Goal: Task Accomplishment & Management: Use online tool/utility

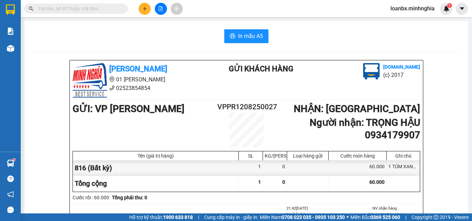
click at [165, 7] on button at bounding box center [161, 9] width 12 height 12
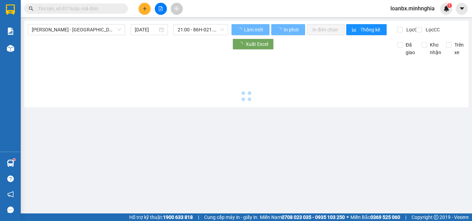
click at [85, 35] on div "[PERSON_NAME] - [GEOGRAPHIC_DATA] [DATE] 21:00 - 86H-021.07" at bounding box center [128, 29] width 200 height 11
click at [84, 34] on span "[PERSON_NAME] - [GEOGRAPHIC_DATA]" at bounding box center [76, 30] width 89 height 10
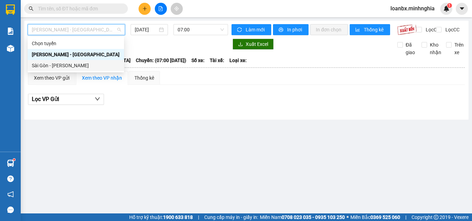
click at [50, 63] on div "Sài Gòn - [PERSON_NAME]" at bounding box center [76, 66] width 88 height 8
type input "[DATE]"
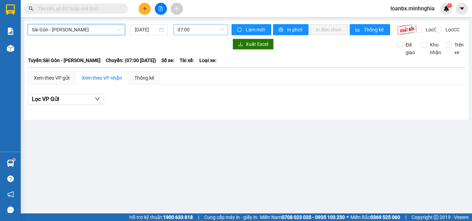
click at [201, 26] on span "07:00" at bounding box center [201, 30] width 46 height 10
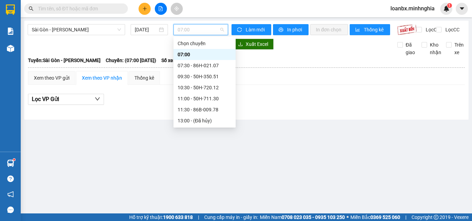
scroll to position [35, 0]
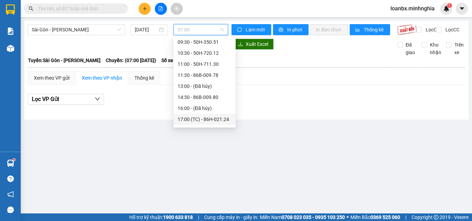
click at [196, 119] on div "17:00 (TC) - 86H-021.24" at bounding box center [205, 120] width 54 height 8
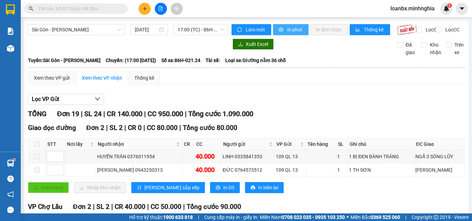
click at [292, 28] on span "In phơi" at bounding box center [295, 30] width 16 height 8
drag, startPoint x: 23, startPoint y: 55, endPoint x: 18, endPoint y: 53, distance: 5.8
click at [20, 55] on section "Kết quả tìm kiếm ( 5 ) Bộ lọc Ngày tạo đơn gần nhất Mã ĐH Trạng thái Món hàng T…" at bounding box center [236, 110] width 472 height 221
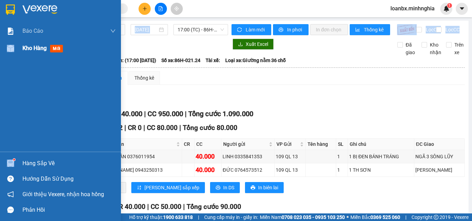
click at [13, 49] on img at bounding box center [10, 48] width 7 height 7
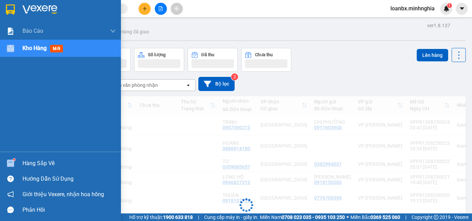
click at [50, 50] on div "Kho hàng mới" at bounding box center [43, 48] width 43 height 9
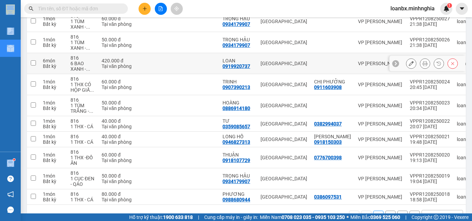
scroll to position [36, 0]
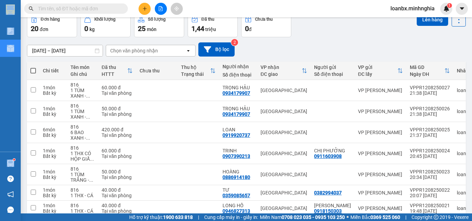
click at [31, 71] on span at bounding box center [33, 71] width 6 height 6
click at [33, 67] on input "checkbox" at bounding box center [33, 67] width 0 height 0
checkbox input "true"
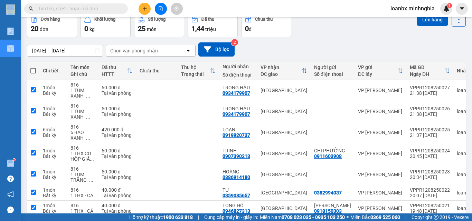
checkbox input "true"
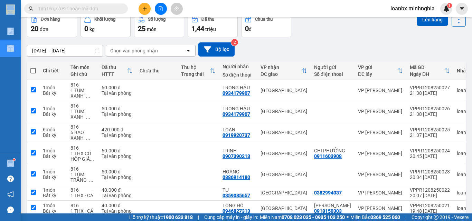
checkbox input "true"
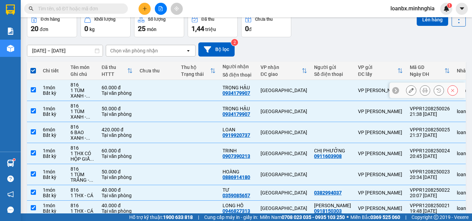
click at [120, 87] on div "60.000 đ" at bounding box center [117, 88] width 31 height 6
checkbox input "false"
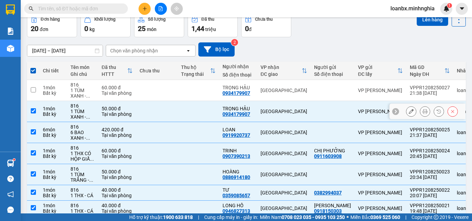
click at [107, 112] on div "Tại văn phòng" at bounding box center [117, 115] width 31 height 6
checkbox input "false"
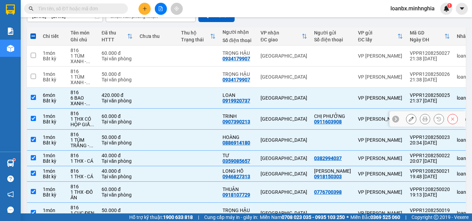
scroll to position [105, 0]
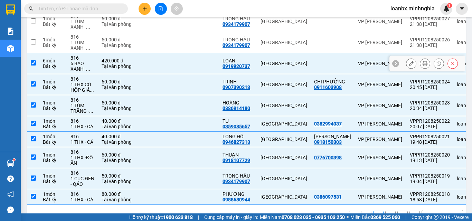
click at [177, 61] on td at bounding box center [156, 63] width 41 height 21
checkbox input "false"
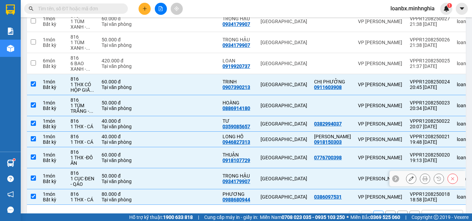
click at [194, 177] on td at bounding box center [198, 179] width 41 height 21
checkbox input "false"
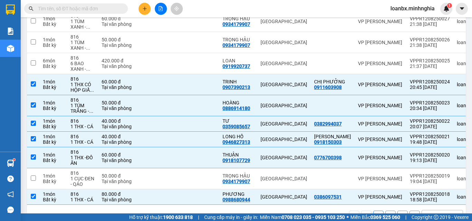
drag, startPoint x: 241, startPoint y: 170, endPoint x: 0, endPoint y: 235, distance: 249.9
drag, startPoint x: 64, startPoint y: 63, endPoint x: 74, endPoint y: 64, distance: 9.8
click at [65, 63] on td "6 món Bất kỳ" at bounding box center [53, 63] width 28 height 21
checkbox input "true"
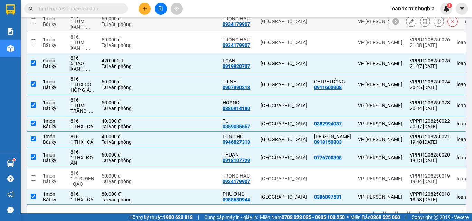
scroll to position [0, 0]
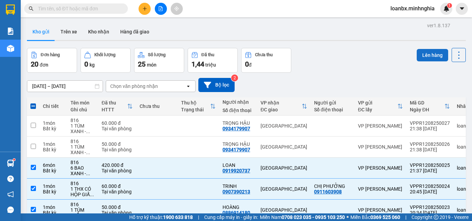
click at [422, 52] on button "Lên hàng" at bounding box center [432, 55] width 31 height 12
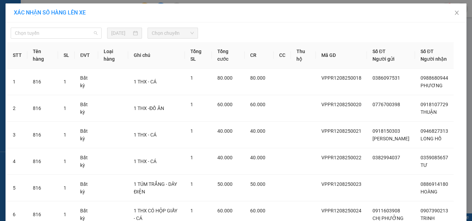
drag, startPoint x: 54, startPoint y: 36, endPoint x: 54, endPoint y: 43, distance: 7.3
click at [55, 36] on span "Chọn tuyến" at bounding box center [56, 33] width 83 height 10
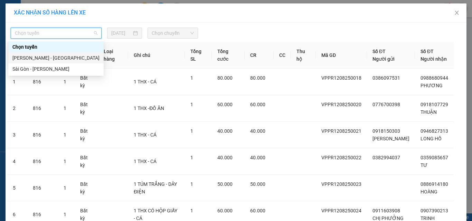
drag, startPoint x: 42, startPoint y: 58, endPoint x: 74, endPoint y: 49, distance: 33.2
click at [42, 59] on div "[PERSON_NAME] - [GEOGRAPHIC_DATA]" at bounding box center [55, 58] width 87 height 8
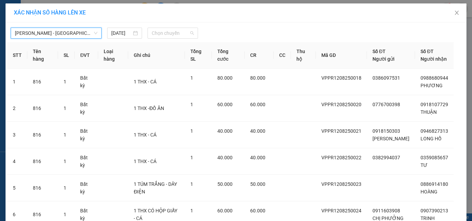
drag, startPoint x: 172, startPoint y: 34, endPoint x: 162, endPoint y: 56, distance: 24.6
click at [172, 34] on span "Chọn chuyến" at bounding box center [173, 33] width 42 height 10
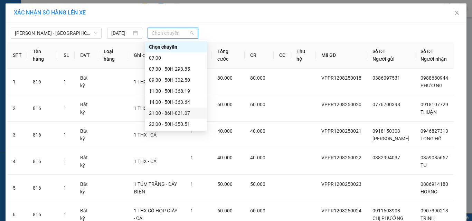
scroll to position [55, 0]
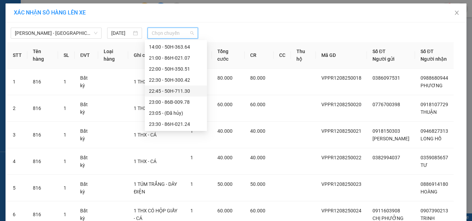
click at [164, 92] on div "22:45 - 50H-711.30" at bounding box center [176, 91] width 54 height 8
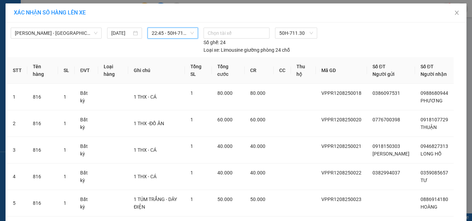
scroll to position [122, 0]
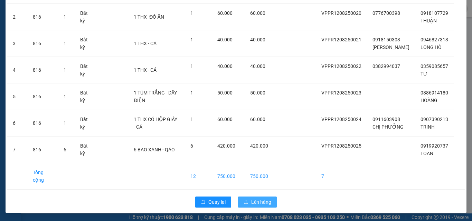
click at [257, 202] on span "Lên hàng" at bounding box center [261, 203] width 20 height 8
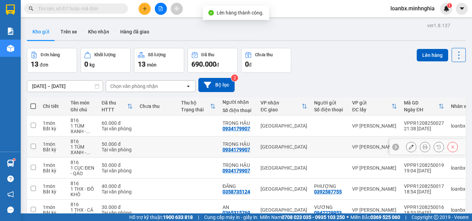
scroll to position [69, 0]
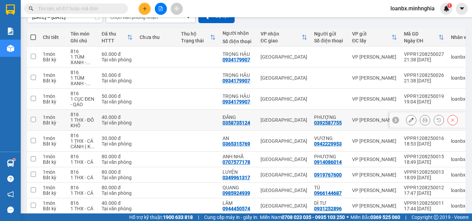
click at [163, 125] on td at bounding box center [156, 120] width 41 height 21
checkbox input "true"
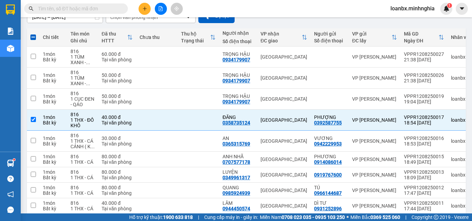
click at [32, 36] on span at bounding box center [33, 38] width 6 height 6
click at [33, 34] on input "checkbox" at bounding box center [33, 34] width 0 height 0
checkbox input "true"
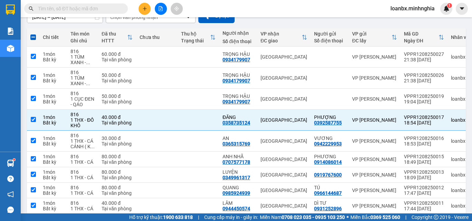
checkbox input "true"
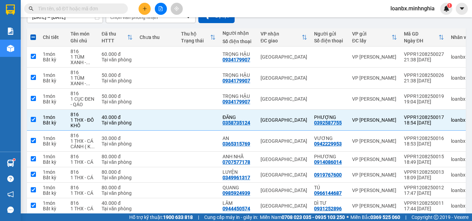
checkbox input "true"
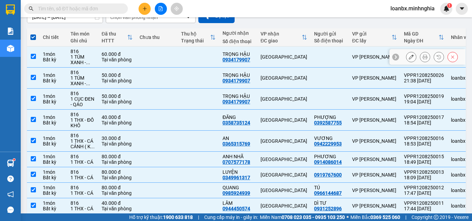
drag, startPoint x: 34, startPoint y: 55, endPoint x: 34, endPoint y: 65, distance: 9.7
click at [34, 55] on input "checkbox" at bounding box center [33, 56] width 5 height 5
checkbox input "false"
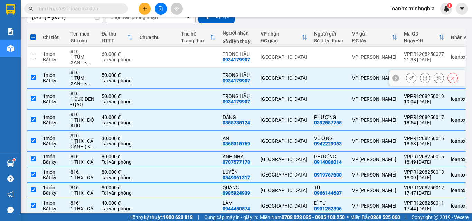
drag, startPoint x: 33, startPoint y: 75, endPoint x: 42, endPoint y: 93, distance: 20.2
click at [33, 76] on input "checkbox" at bounding box center [33, 77] width 5 height 5
checkbox input "false"
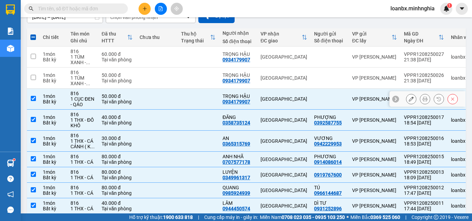
click at [43, 94] on div "1 món" at bounding box center [53, 97] width 21 height 6
checkbox input "false"
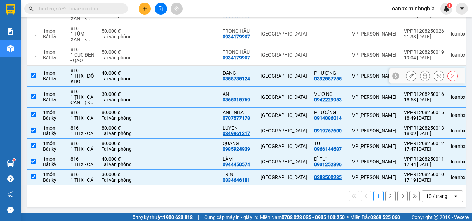
scroll to position [0, 0]
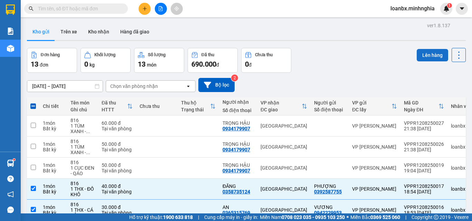
click at [429, 55] on button "Lên hàng" at bounding box center [432, 55] width 31 height 12
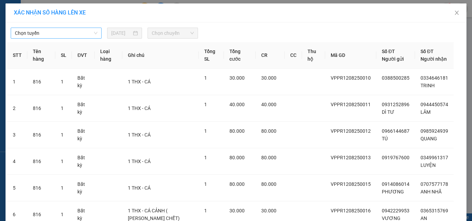
drag, startPoint x: 52, startPoint y: 31, endPoint x: 52, endPoint y: 35, distance: 3.8
click at [52, 34] on span "Chọn tuyến" at bounding box center [56, 33] width 83 height 10
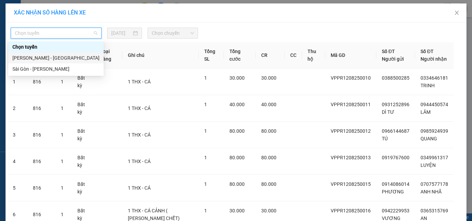
click at [38, 60] on div "[PERSON_NAME] - [GEOGRAPHIC_DATA]" at bounding box center [55, 58] width 87 height 8
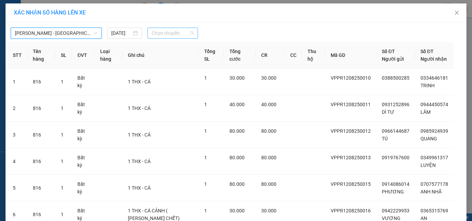
drag, startPoint x: 168, startPoint y: 28, endPoint x: 170, endPoint y: 34, distance: 6.2
click at [169, 29] on span "Chọn chuyến" at bounding box center [173, 33] width 42 height 10
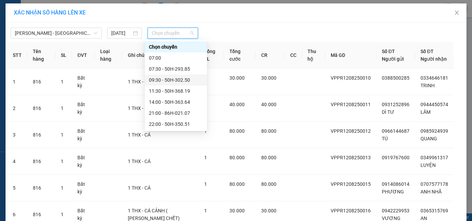
scroll to position [55, 0]
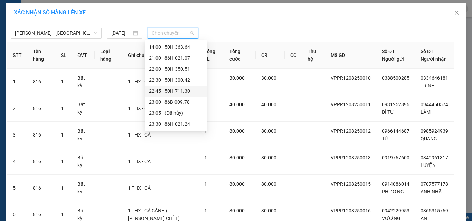
click at [161, 92] on div "22:45 - 50H-711.30" at bounding box center [176, 91] width 54 height 8
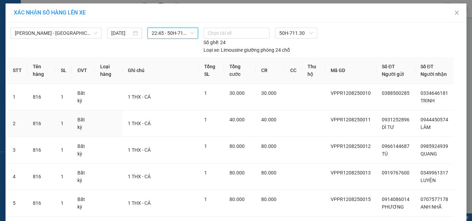
scroll to position [114, 0]
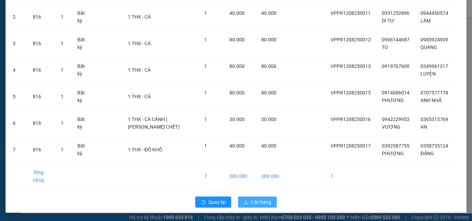
click at [248, 199] on button "Lên hàng" at bounding box center [257, 202] width 39 height 11
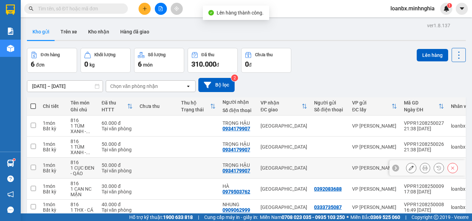
scroll to position [48, 0]
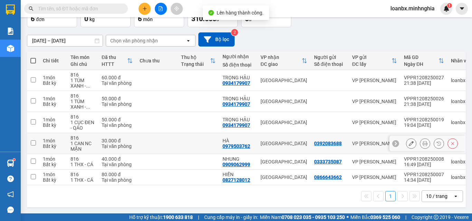
click at [179, 137] on td at bounding box center [198, 143] width 41 height 21
checkbox input "true"
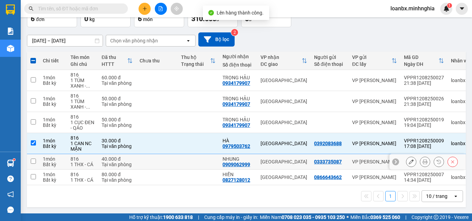
click at [164, 157] on td at bounding box center [156, 162] width 41 height 16
checkbox input "true"
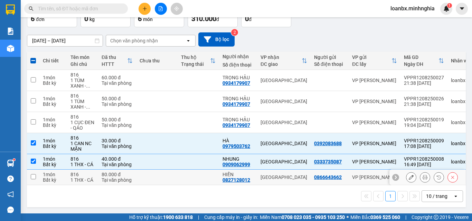
click at [160, 175] on td at bounding box center [156, 178] width 41 height 16
checkbox input "true"
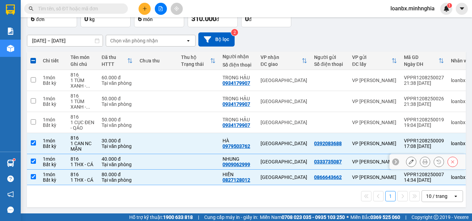
scroll to position [0, 0]
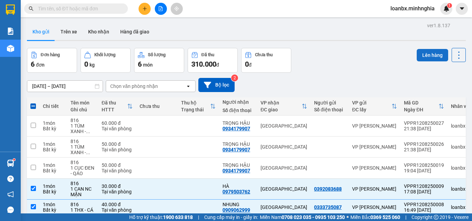
click at [418, 52] on button "Lên hàng" at bounding box center [432, 55] width 31 height 12
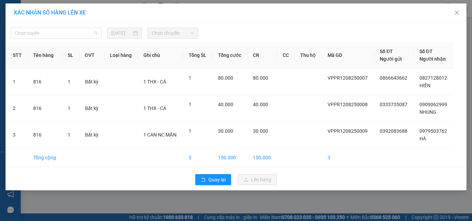
drag, startPoint x: 65, startPoint y: 33, endPoint x: 60, endPoint y: 48, distance: 15.8
click at [65, 35] on span "Chọn tuyến" at bounding box center [56, 33] width 83 height 10
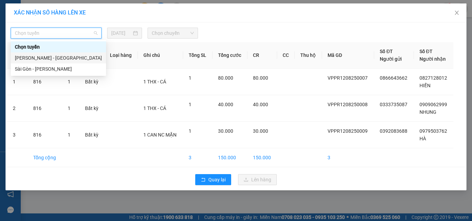
drag, startPoint x: 49, startPoint y: 60, endPoint x: 69, endPoint y: 55, distance: 20.8
click at [49, 60] on div "[PERSON_NAME] - [GEOGRAPHIC_DATA]" at bounding box center [58, 58] width 87 height 8
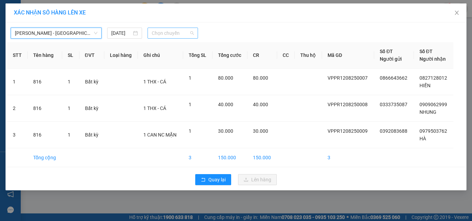
click at [163, 31] on span "Chọn chuyến" at bounding box center [173, 33] width 42 height 10
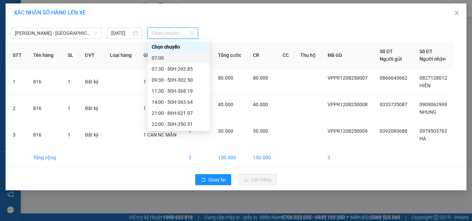
scroll to position [35, 0]
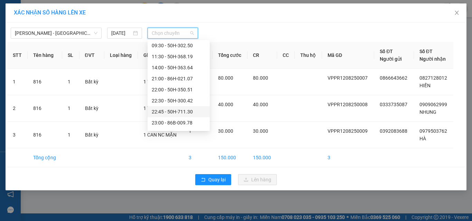
click at [170, 113] on div "22:45 - 50H-711.30" at bounding box center [179, 112] width 54 height 8
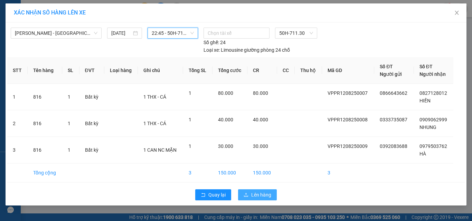
drag, startPoint x: 249, startPoint y: 192, endPoint x: 251, endPoint y: 188, distance: 4.4
click at [251, 188] on div "Quay lại Lên hàng" at bounding box center [235, 195] width 457 height 18
click at [247, 195] on icon "upload" at bounding box center [245, 195] width 5 height 5
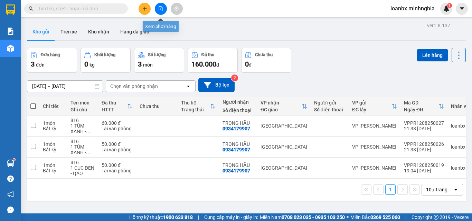
click at [163, 8] on button at bounding box center [161, 9] width 12 height 12
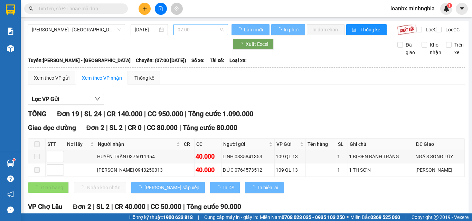
click at [202, 30] on span "07:00" at bounding box center [201, 30] width 46 height 10
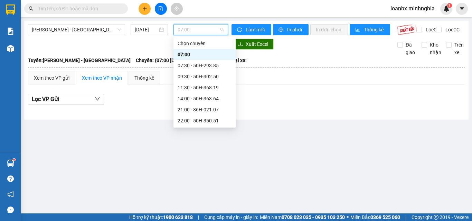
scroll to position [55, 0]
click at [188, 88] on div "22:45 - 50H-711.30" at bounding box center [205, 88] width 54 height 8
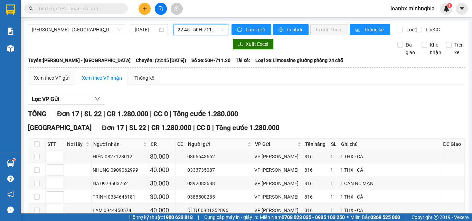
click at [51, 82] on div "Xem theo VP gửi" at bounding box center [52, 78] width 36 height 8
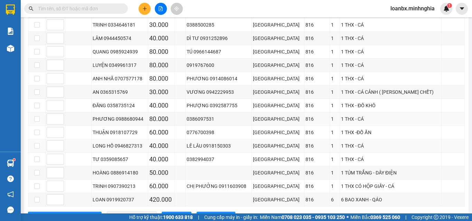
scroll to position [207, 0]
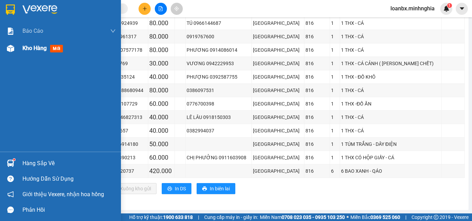
click at [24, 53] on div "Kho hàng mới" at bounding box center [68, 48] width 93 height 17
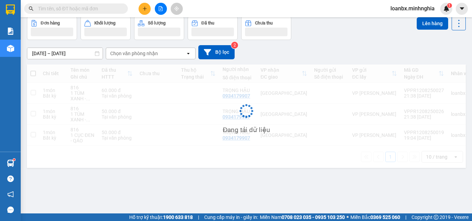
scroll to position [32, 0]
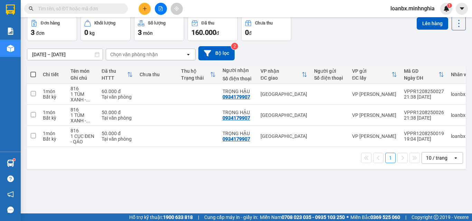
click at [162, 9] on icon "file-add" at bounding box center [161, 8] width 4 height 5
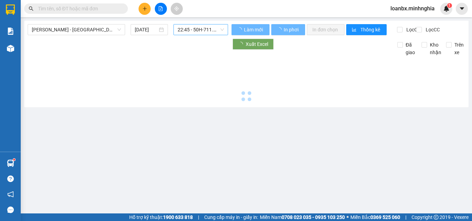
click at [193, 34] on span "22:45 - 50H-711.30" at bounding box center [201, 30] width 46 height 10
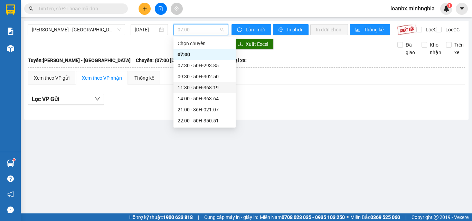
scroll to position [55, 0]
click at [181, 88] on div "22:45 - 50H-711.30" at bounding box center [205, 88] width 54 height 8
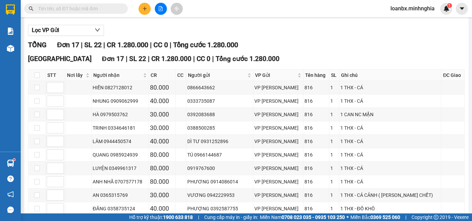
scroll to position [35, 0]
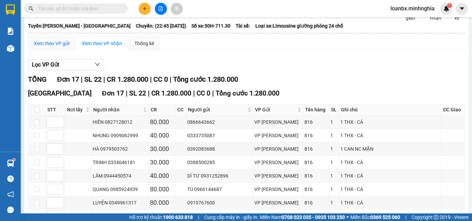
click at [59, 46] on div "Xem theo VP gửi" at bounding box center [52, 44] width 36 height 8
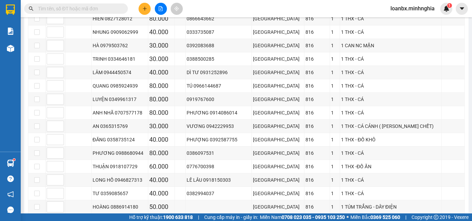
scroll to position [207, 0]
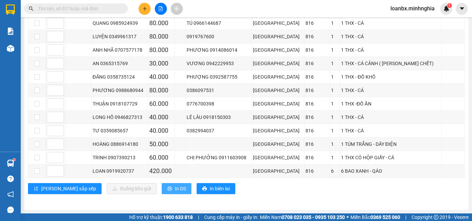
click at [162, 183] on button "In DS" at bounding box center [177, 188] width 30 height 11
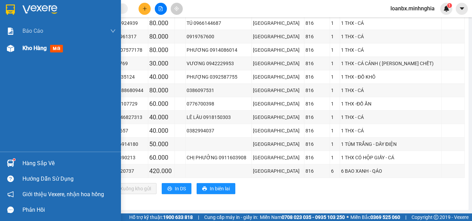
click at [12, 40] on div "Kho hàng mới" at bounding box center [60, 48] width 121 height 17
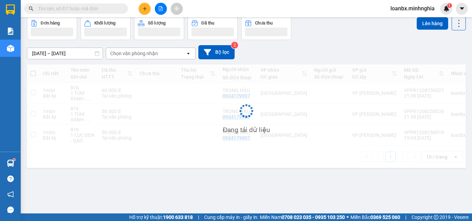
scroll to position [32, 0]
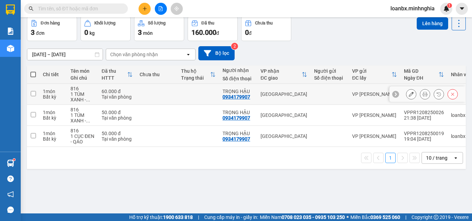
drag, startPoint x: 117, startPoint y: 87, endPoint x: 113, endPoint y: 113, distance: 26.2
click at [117, 87] on td "60.000 đ Tại văn phòng" at bounding box center [117, 94] width 38 height 21
checkbox input "true"
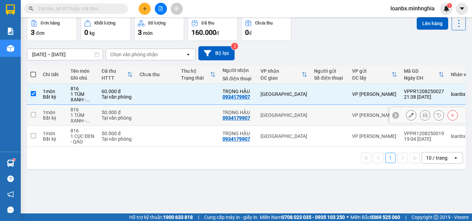
click at [112, 117] on div "Tại văn phòng" at bounding box center [117, 118] width 31 height 6
checkbox input "true"
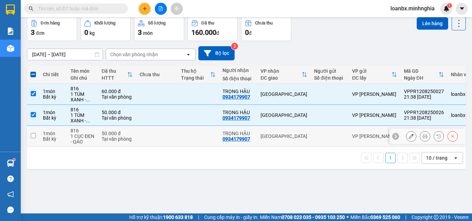
click at [111, 135] on div "50.000 đ" at bounding box center [117, 134] width 31 height 6
checkbox input "true"
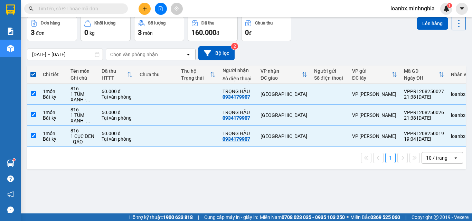
scroll to position [0, 0]
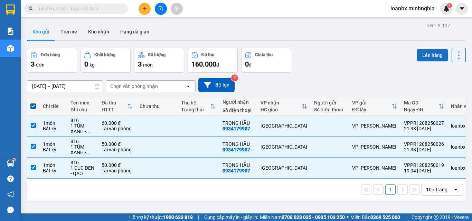
click at [436, 58] on button "Lên hàng" at bounding box center [432, 55] width 31 height 12
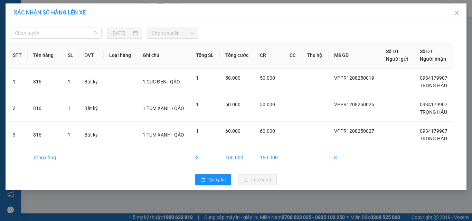
drag, startPoint x: 69, startPoint y: 34, endPoint x: 64, endPoint y: 47, distance: 14.8
click at [70, 34] on span "Chọn tuyến" at bounding box center [56, 33] width 83 height 10
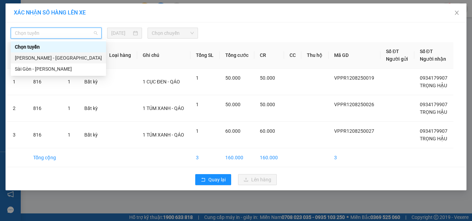
click at [58, 59] on div "[PERSON_NAME] - [GEOGRAPHIC_DATA]" at bounding box center [58, 58] width 87 height 8
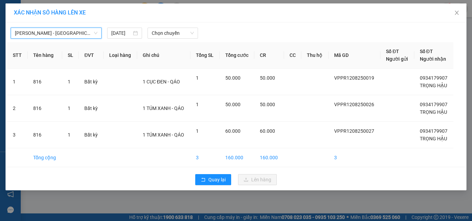
click at [171, 33] on span "Chọn chuyến" at bounding box center [173, 33] width 42 height 10
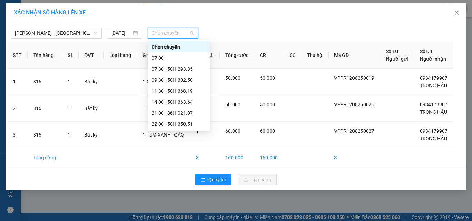
scroll to position [55, 0]
click at [177, 125] on div "23:30 - 86H-021.24" at bounding box center [179, 125] width 54 height 8
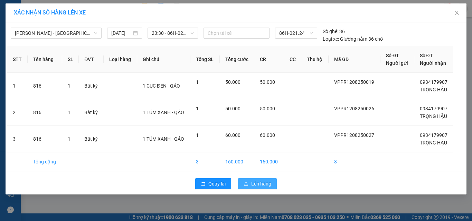
click at [246, 182] on icon "upload" at bounding box center [245, 184] width 5 height 5
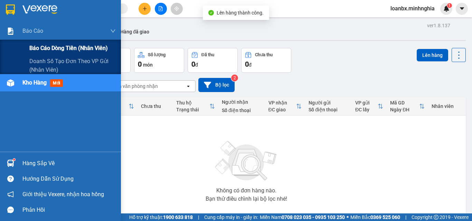
click at [49, 49] on span "Báo cáo dòng tiền (nhân viên)" at bounding box center [68, 48] width 78 height 9
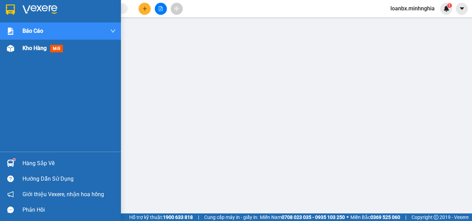
click at [15, 54] on div at bounding box center [10, 48] width 12 height 12
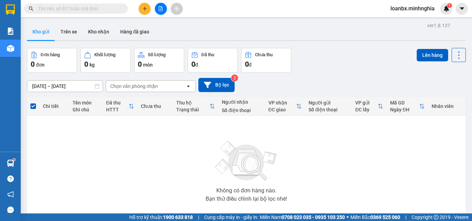
click at [168, 9] on div at bounding box center [161, 9] width 52 height 12
click at [165, 9] on button at bounding box center [161, 9] width 12 height 12
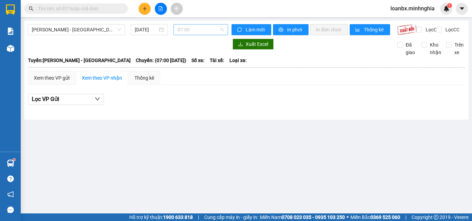
click at [189, 29] on span "07:00" at bounding box center [201, 30] width 46 height 10
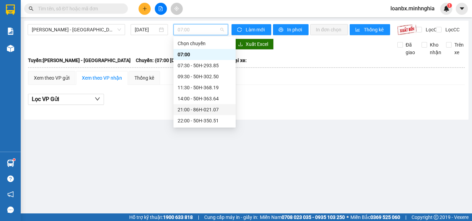
scroll to position [55, 0]
click at [192, 117] on div "23:30 - 86H-021.24" at bounding box center [205, 121] width 54 height 8
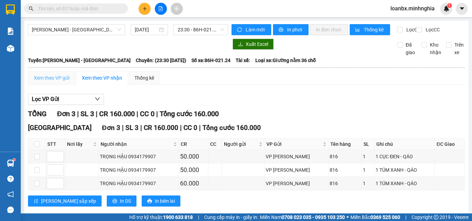
click at [49, 85] on div "Xem theo VP gửi" at bounding box center [51, 78] width 47 height 14
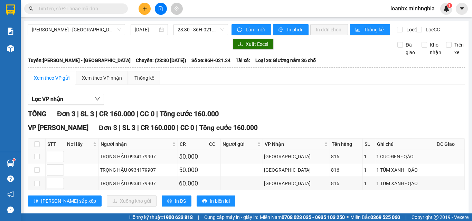
scroll to position [18, 0]
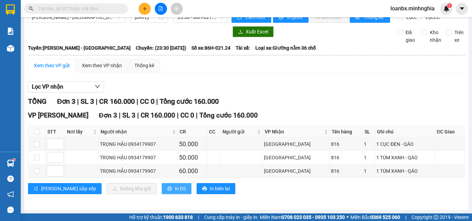
click at [167, 189] on icon "printer" at bounding box center [169, 188] width 5 height 5
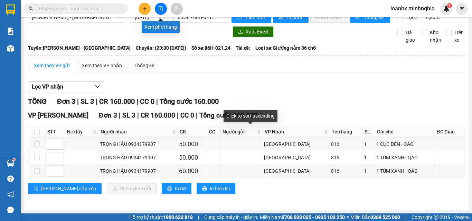
drag, startPoint x: 157, startPoint y: 9, endPoint x: 135, endPoint y: 16, distance: 23.8
click at [157, 8] on button at bounding box center [161, 9] width 12 height 12
click at [160, 12] on button at bounding box center [161, 9] width 12 height 12
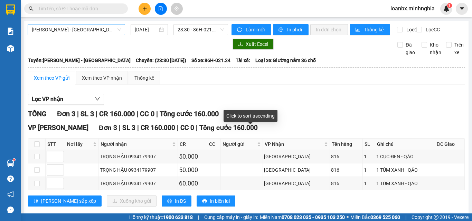
click at [81, 35] on span "[PERSON_NAME] - [GEOGRAPHIC_DATA]" at bounding box center [76, 30] width 89 height 10
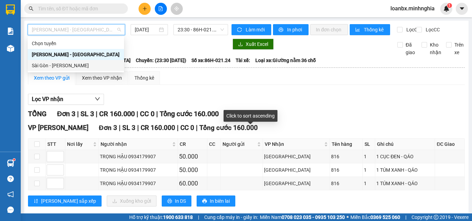
click at [60, 68] on div "Sài Gòn - [PERSON_NAME]" at bounding box center [76, 66] width 88 height 8
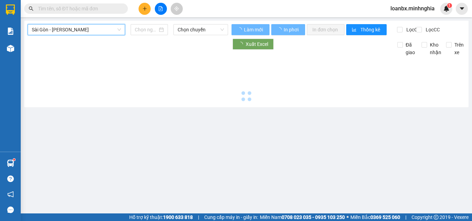
type input "[DATE]"
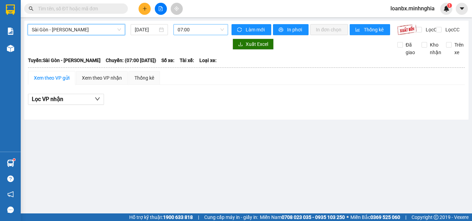
click at [193, 33] on span "07:00" at bounding box center [201, 30] width 46 height 10
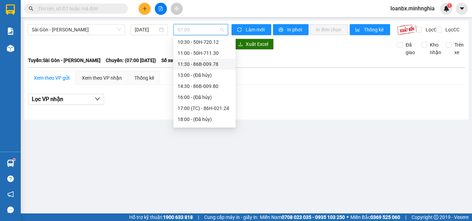
scroll to position [77, 0]
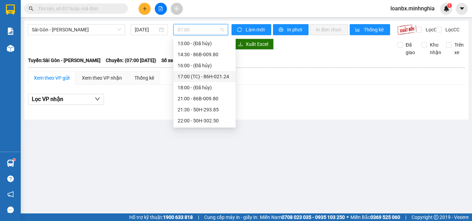
click at [199, 80] on div "17:00 (TC) - 86H-021.24" at bounding box center [205, 77] width 54 height 8
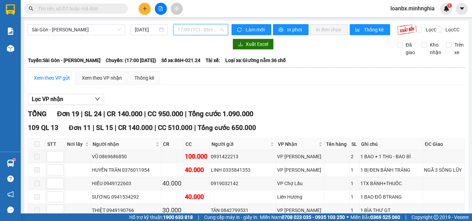
click at [195, 25] on span "17:00 (TC) - 86H-021.24" at bounding box center [201, 30] width 46 height 10
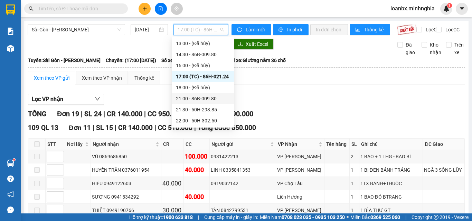
click at [192, 99] on div "21:00 - 86B-009.80" at bounding box center [203, 99] width 54 height 8
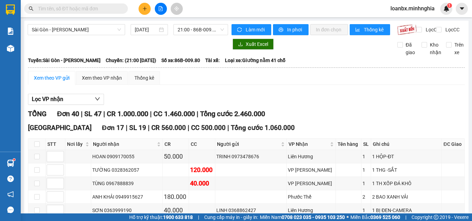
click at [111, 85] on div "Xem theo VP nhận" at bounding box center [102, 78] width 52 height 14
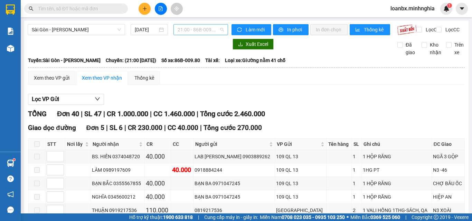
click at [202, 33] on span "21:00 - 86B-009.80" at bounding box center [201, 30] width 46 height 10
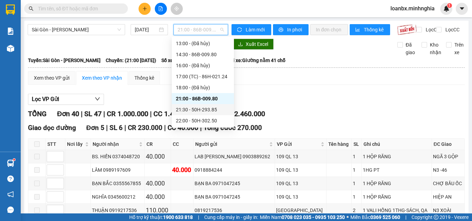
click at [201, 112] on div "21:30 - 50H-293.85" at bounding box center [203, 110] width 54 height 8
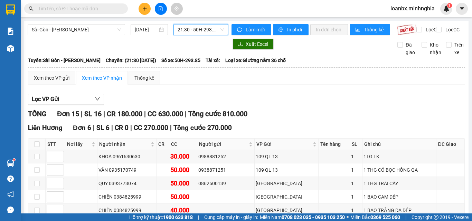
click at [204, 31] on span "21:30 - 50H-293.85" at bounding box center [201, 30] width 46 height 10
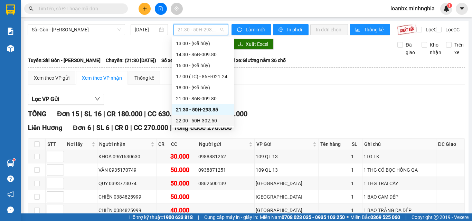
click at [201, 118] on div "22:00 - 50H-302.50" at bounding box center [203, 121] width 54 height 8
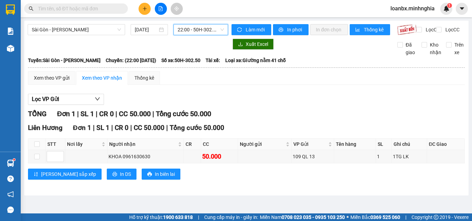
click at [254, 85] on div "Xem theo VP gửi Xem theo VP nhận Thống kê" at bounding box center [246, 78] width 437 height 14
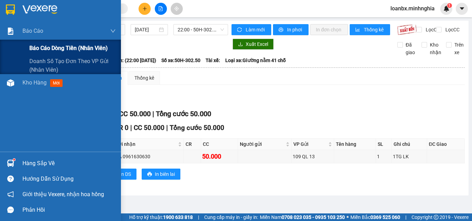
click at [25, 47] on div "Báo cáo dòng tiền (nhân viên)" at bounding box center [60, 48] width 121 height 17
